Goal: Find specific page/section: Find specific page/section

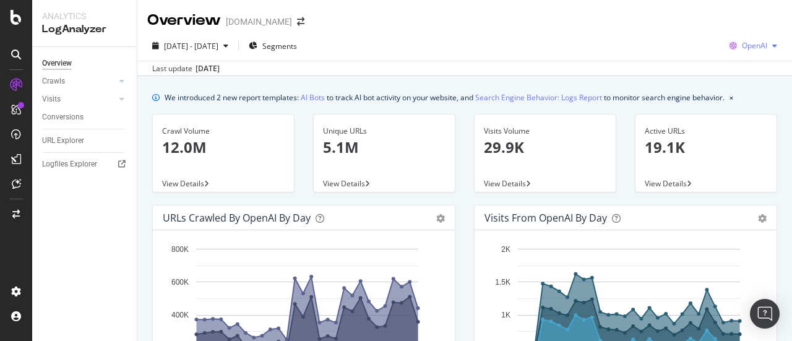
click at [742, 42] on span "OpenAI" at bounding box center [754, 45] width 25 height 11
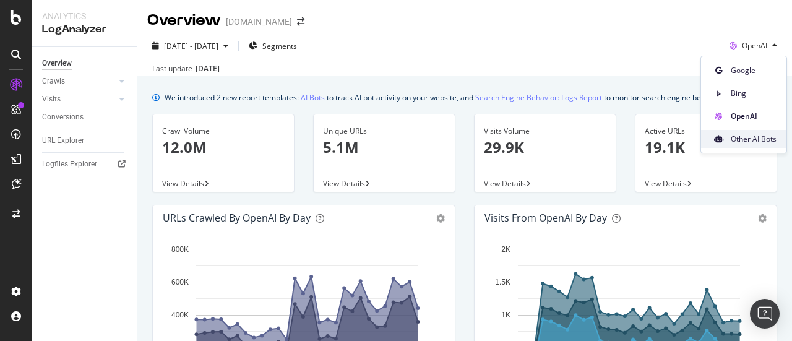
click at [746, 139] on span "Other AI Bots" at bounding box center [754, 139] width 46 height 11
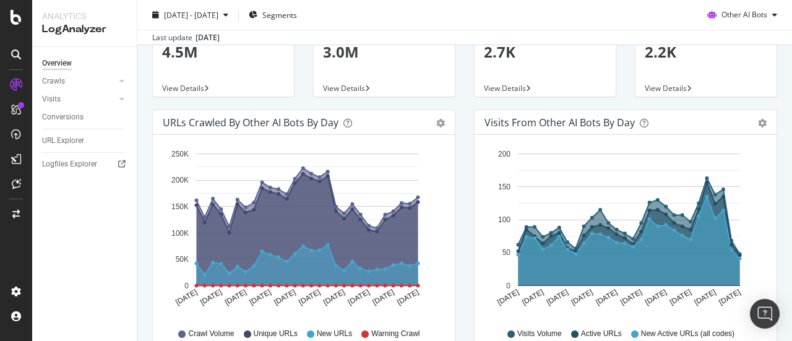
scroll to position [124, 0]
